Goal: Obtain resource: Download file/media

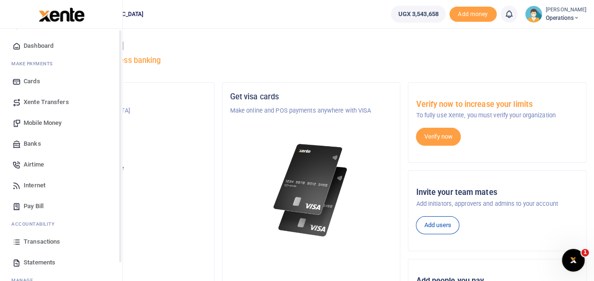
scroll to position [56, 0]
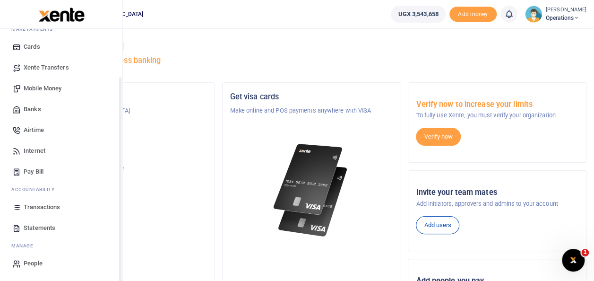
click at [62, 229] on link "Statements" at bounding box center [61, 227] width 107 height 21
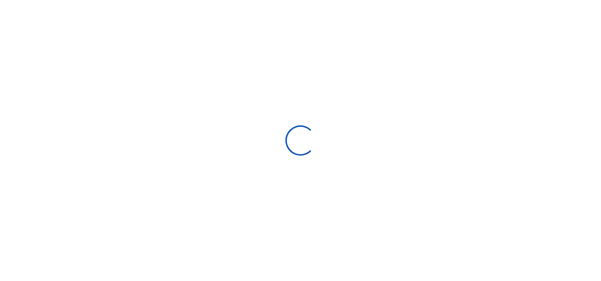
select select "ALL"
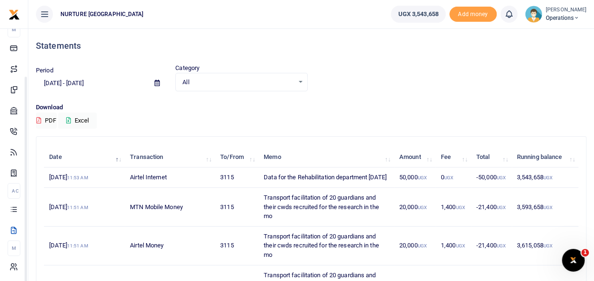
scroll to position [57, 0]
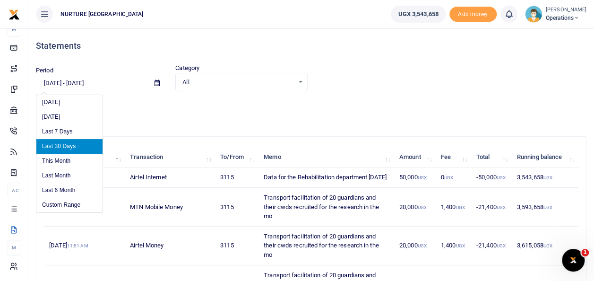
click at [80, 78] on input "[DATE] - [DATE]" at bounding box center [91, 83] width 111 height 16
click at [61, 159] on li "This Month" at bounding box center [69, 161] width 66 height 15
type input "[DATE] - [DATE]"
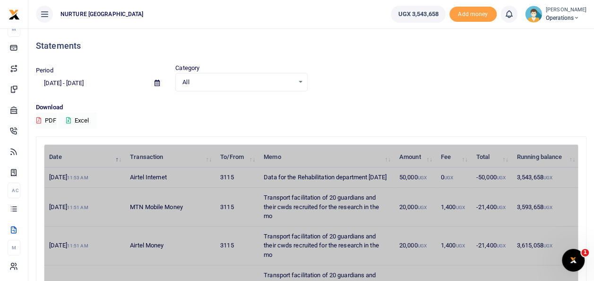
click at [88, 119] on button "Excel" at bounding box center [77, 120] width 39 height 16
click at [88, 119] on div "Download PDF exporting" at bounding box center [311, 116] width 551 height 26
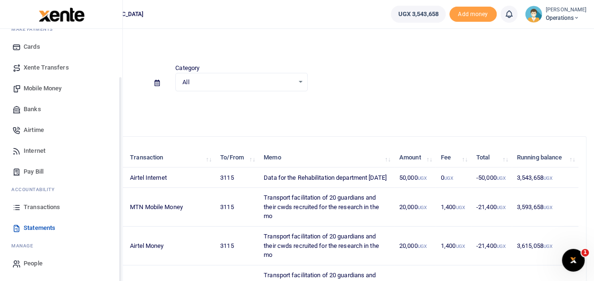
scroll to position [56, 0]
click at [32, 205] on span "Transactions" at bounding box center [42, 206] width 36 height 9
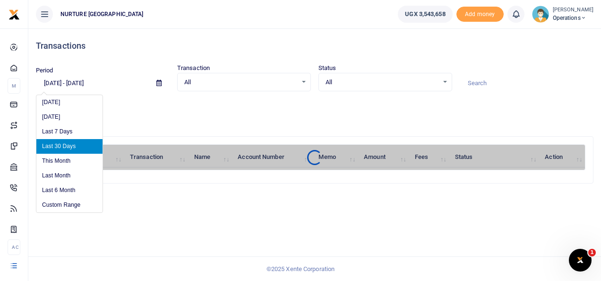
click at [96, 81] on input "[DATE] - [DATE]" at bounding box center [92, 83] width 113 height 16
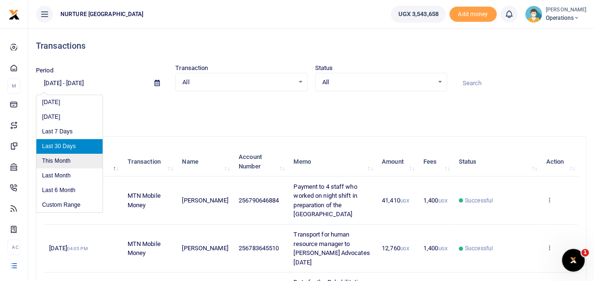
click at [66, 158] on li "This Month" at bounding box center [69, 161] width 66 height 15
type input "[DATE] - [DATE]"
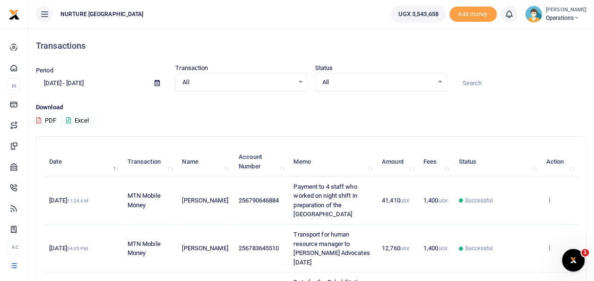
click at [87, 118] on button "Excel" at bounding box center [77, 120] width 39 height 16
click at [87, 118] on div "Download PDF exporting" at bounding box center [311, 116] width 551 height 26
